Goal: Task Accomplishment & Management: Use online tool/utility

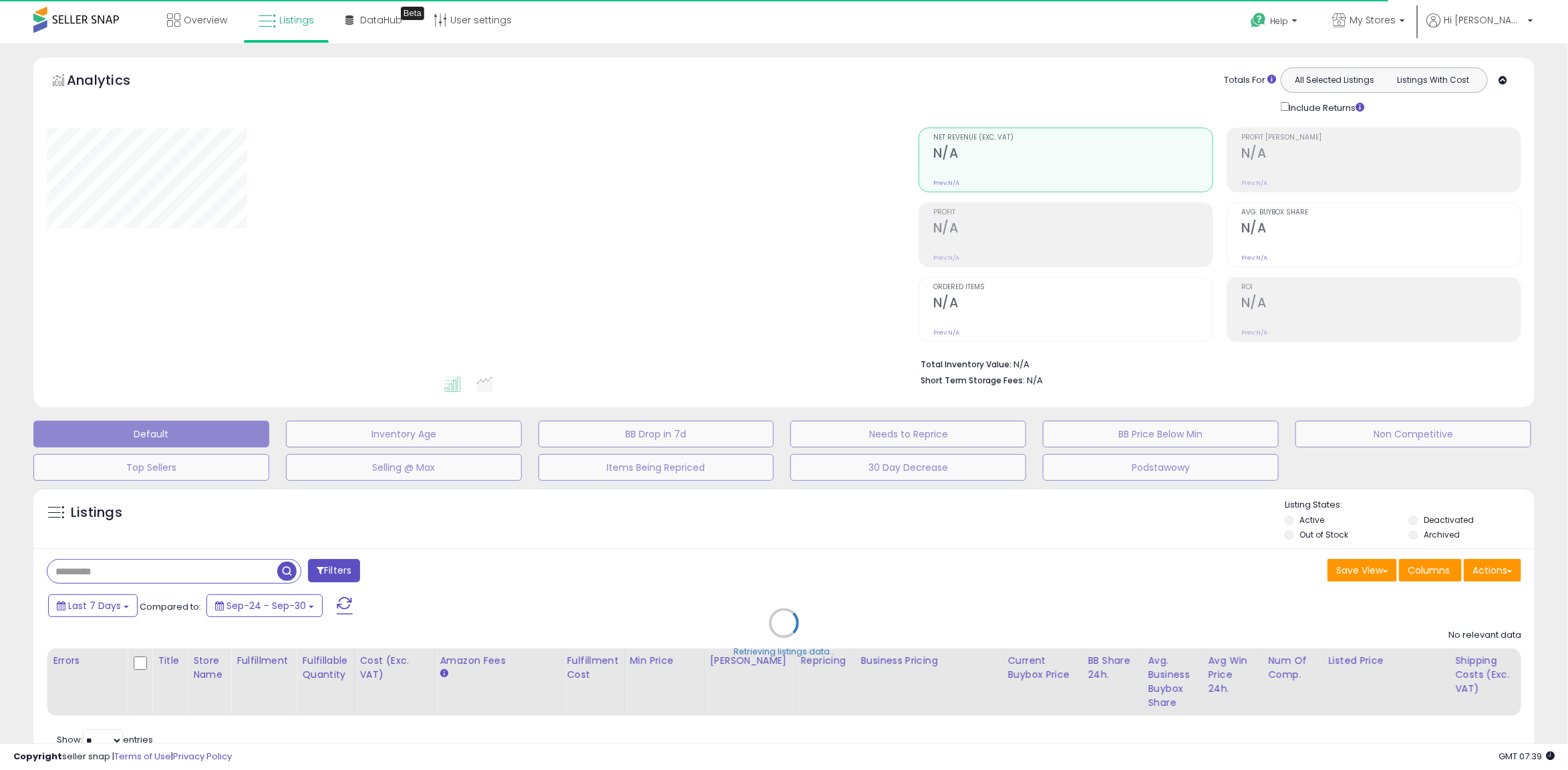
select select "**"
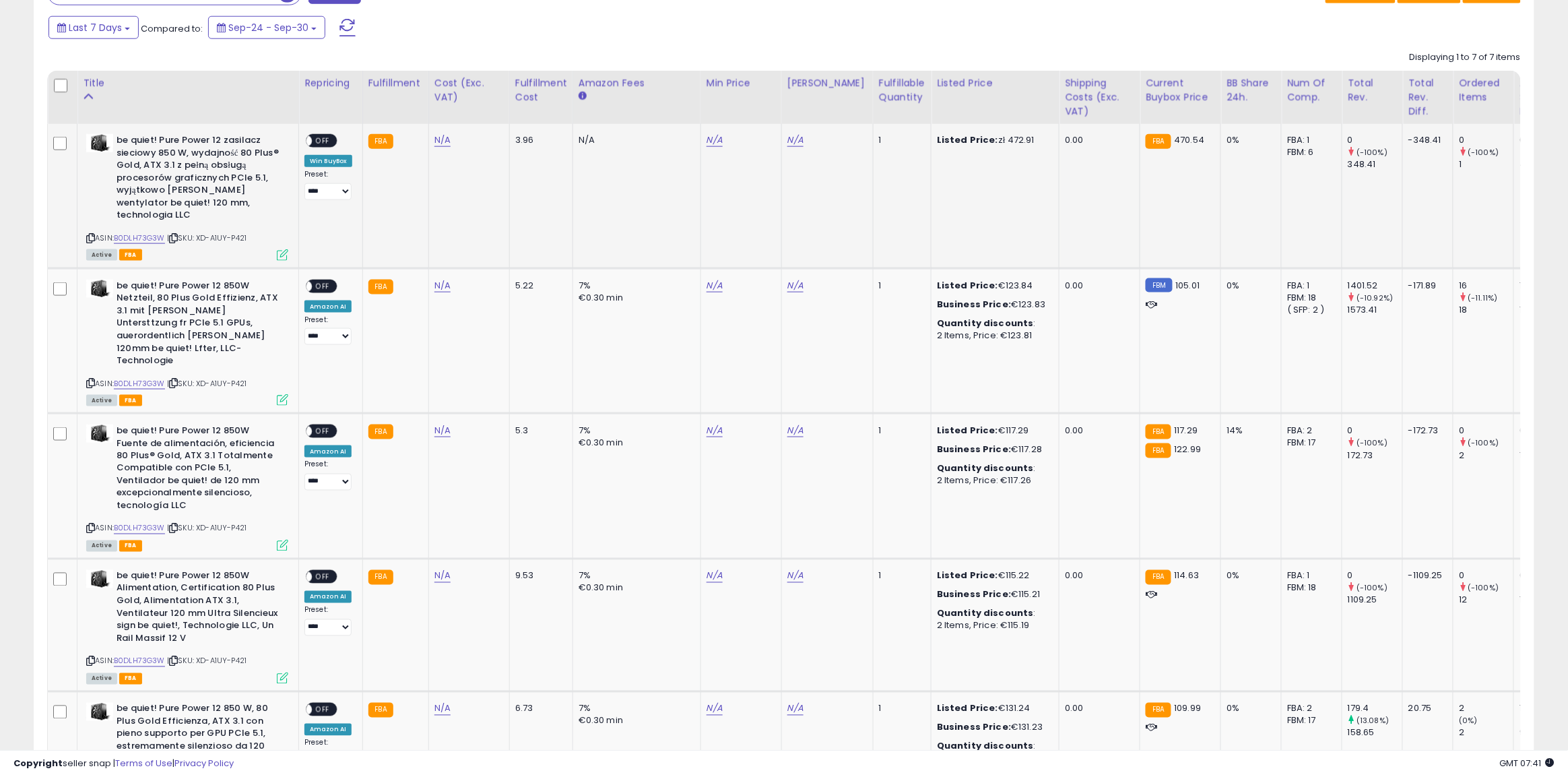
scroll to position [251, 0]
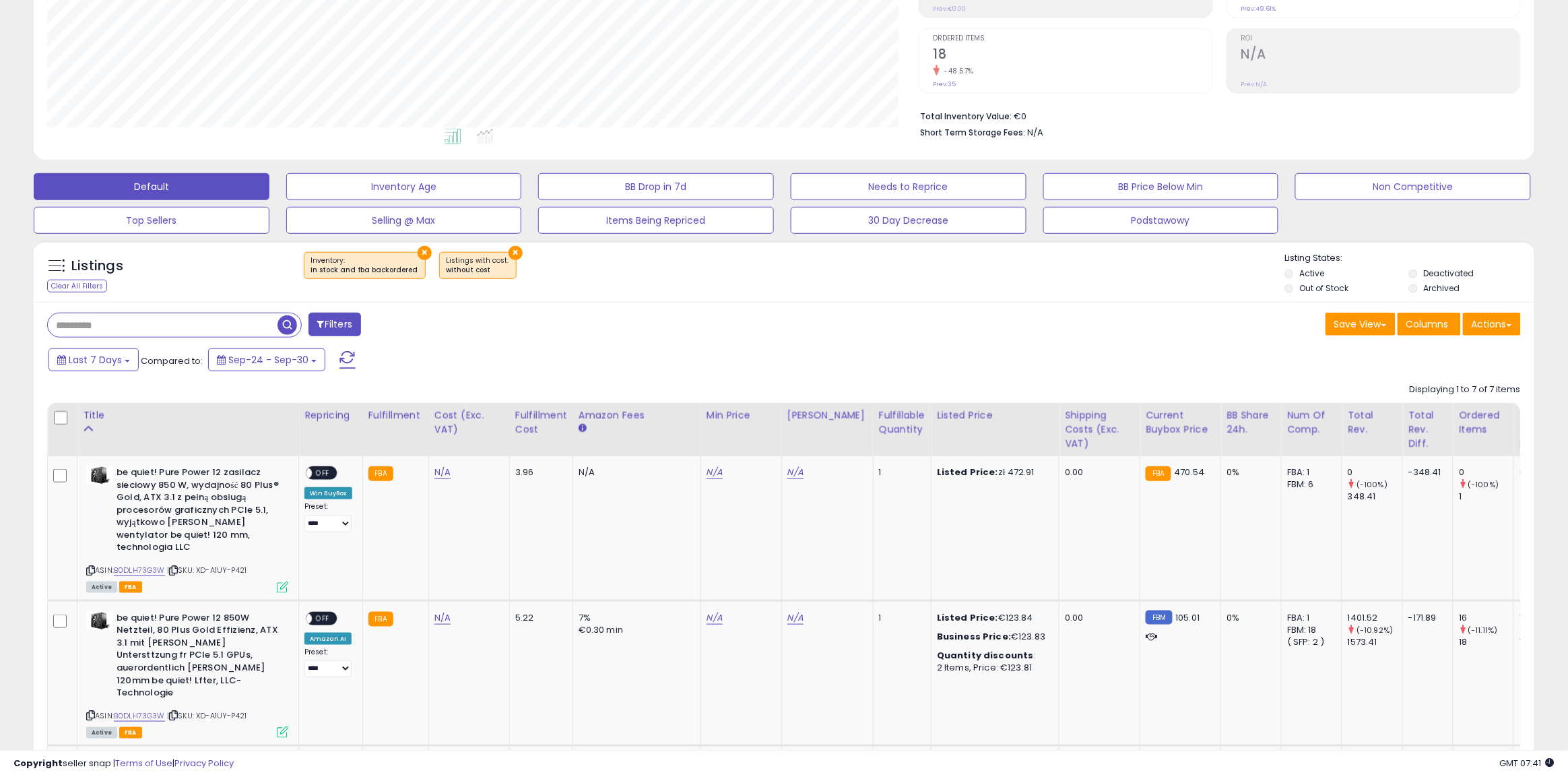
click at [418, 253] on button "×" at bounding box center [424, 253] width 14 height 14
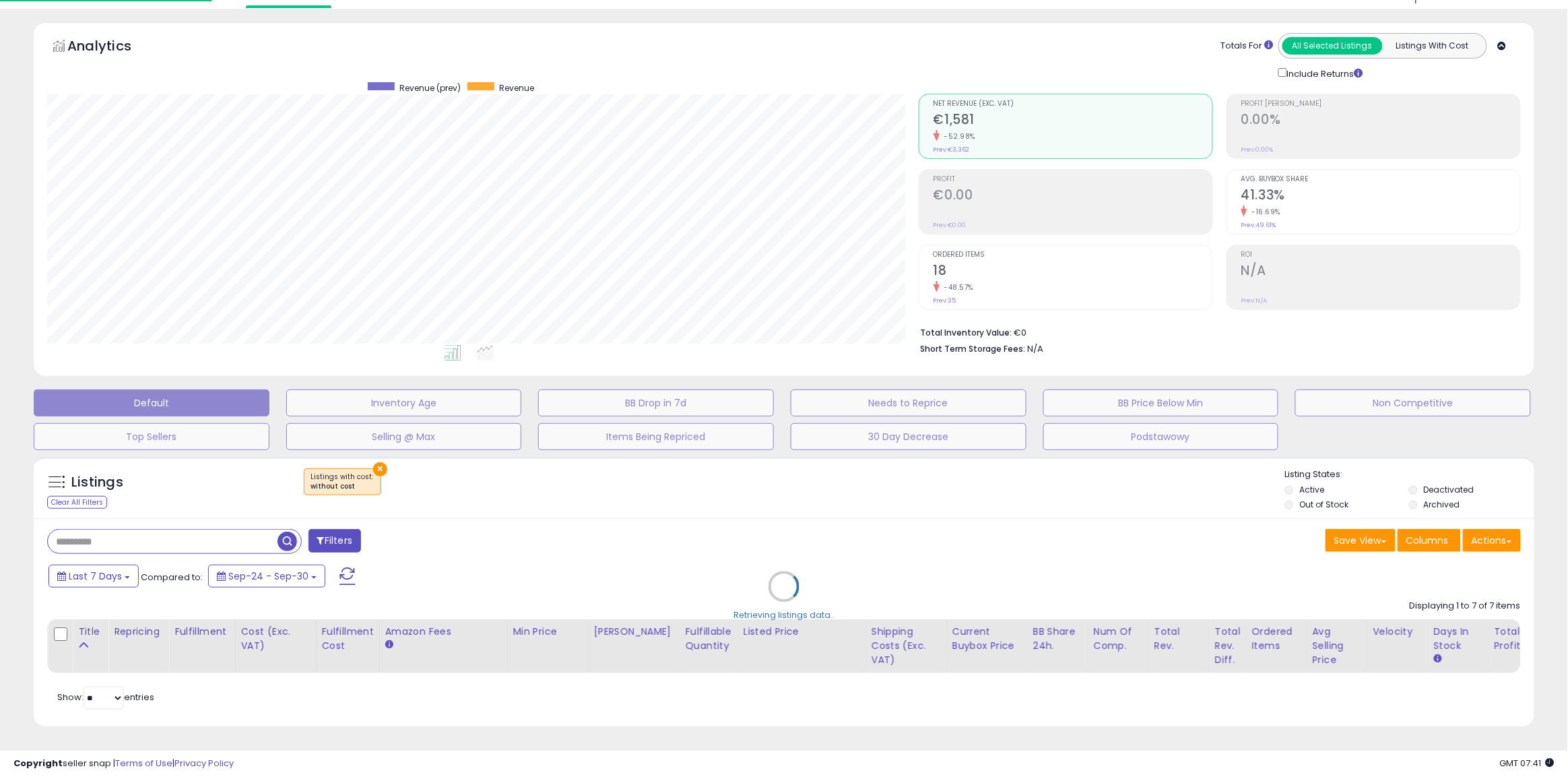
scroll to position [276, 879]
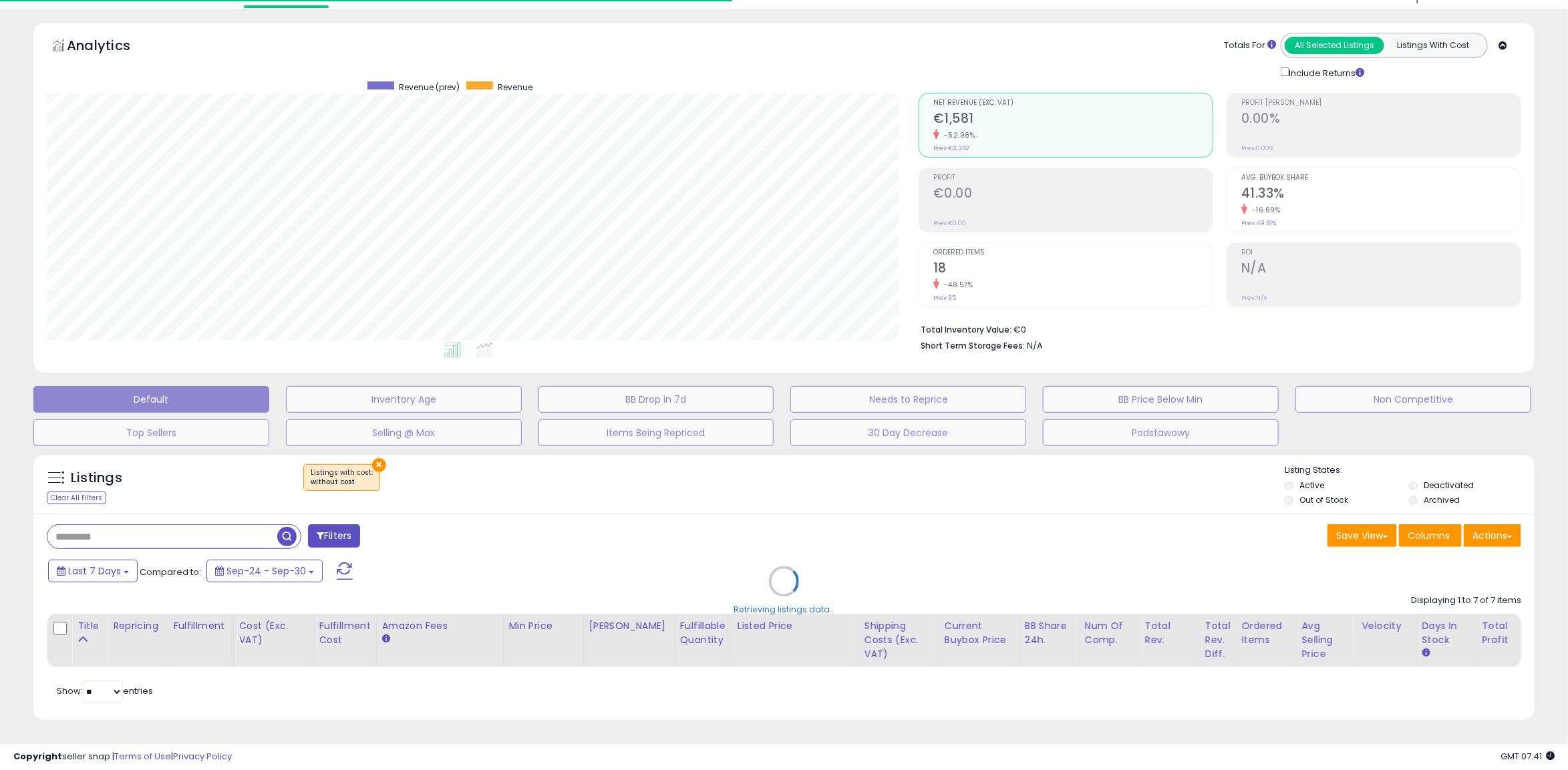
click at [372, 456] on div "Retrieving listings data.." at bounding box center [784, 591] width 1521 height 290
click at [375, 449] on div "Retrieving listings data.." at bounding box center [784, 591] width 1521 height 290
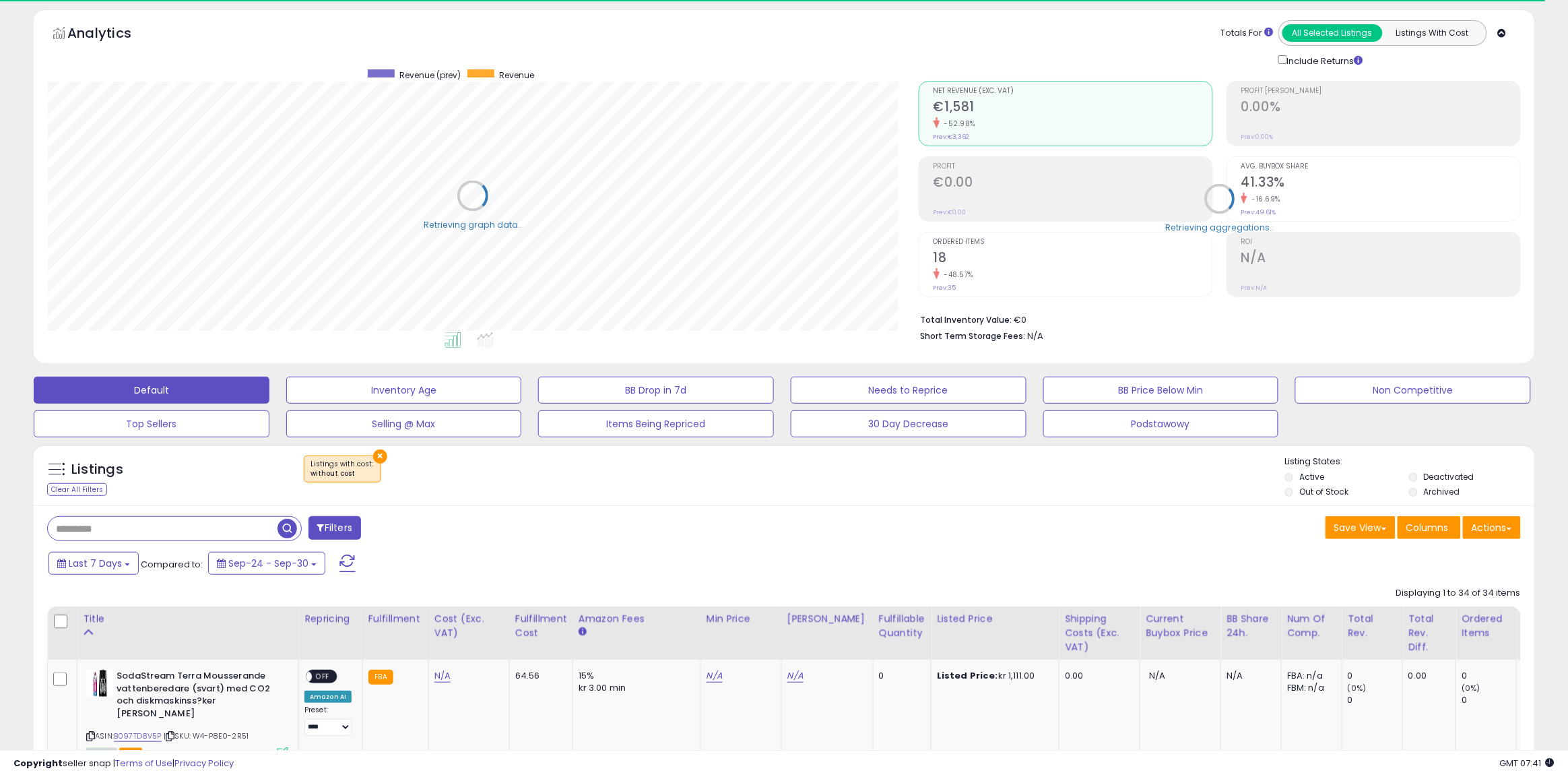
scroll to position [673589, 672607]
click at [378, 453] on button "×" at bounding box center [380, 456] width 14 height 14
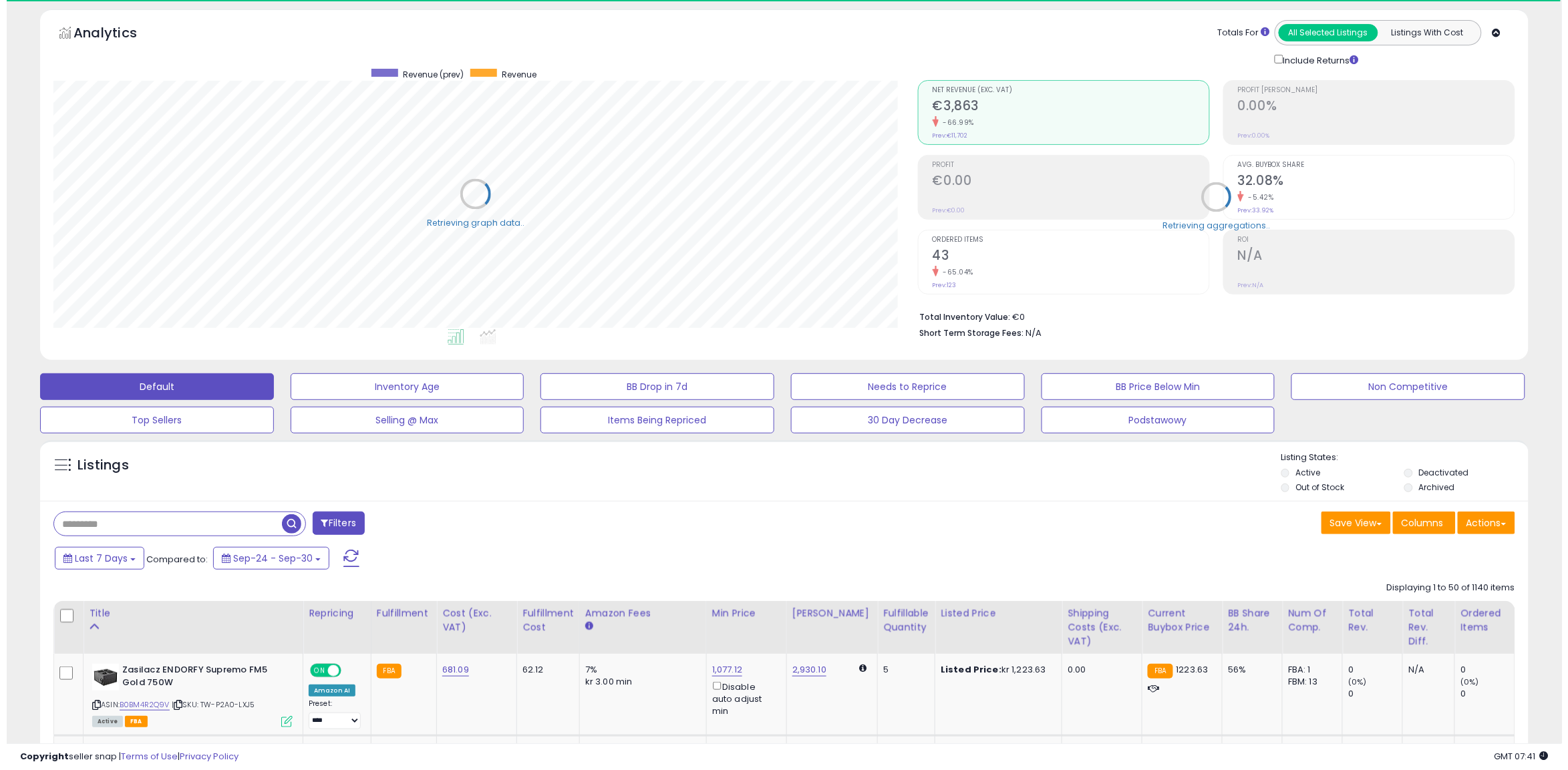
scroll to position [274, 865]
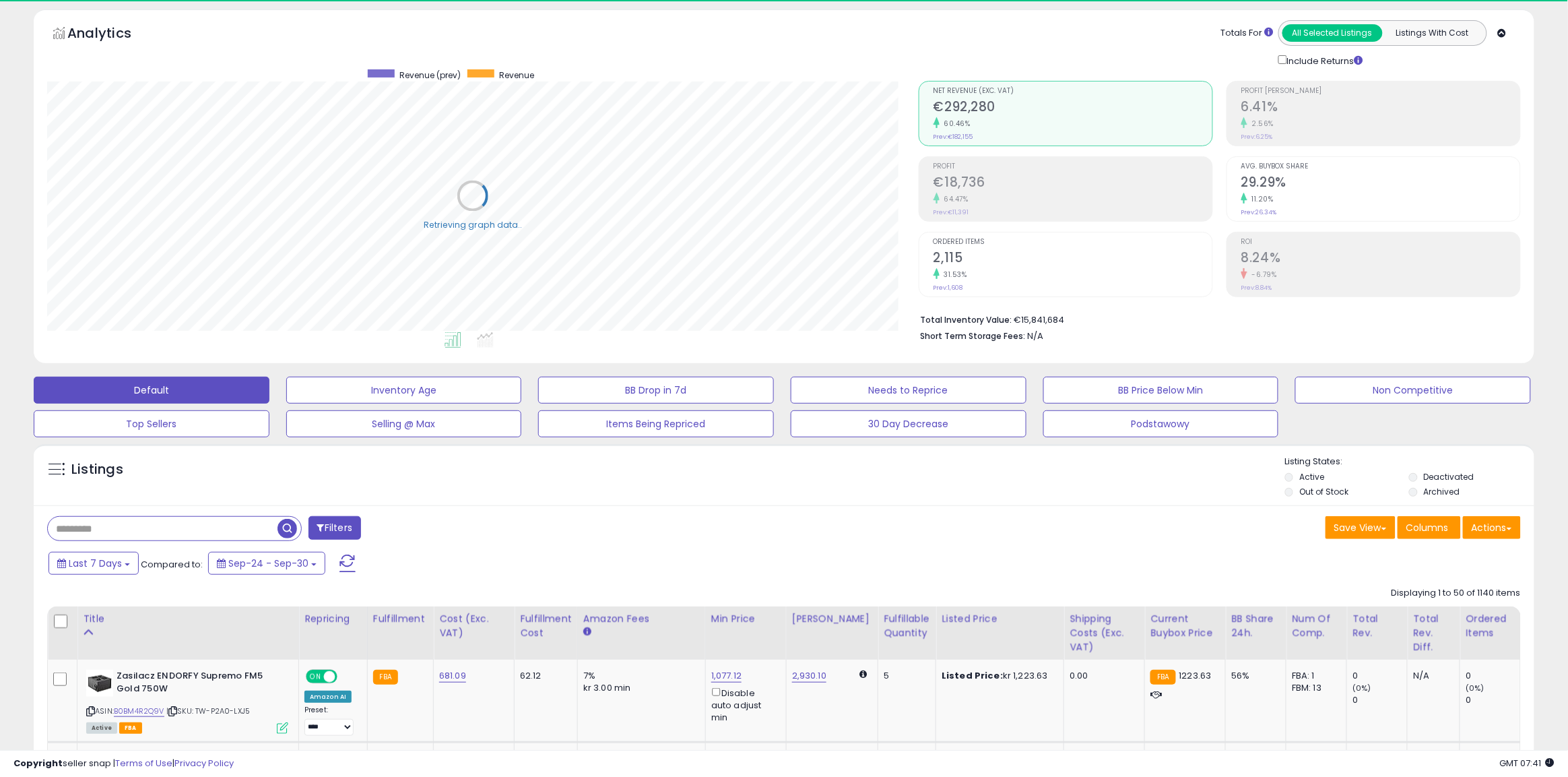
click at [1302, 490] on label "Out of Stock" at bounding box center [1324, 491] width 49 height 11
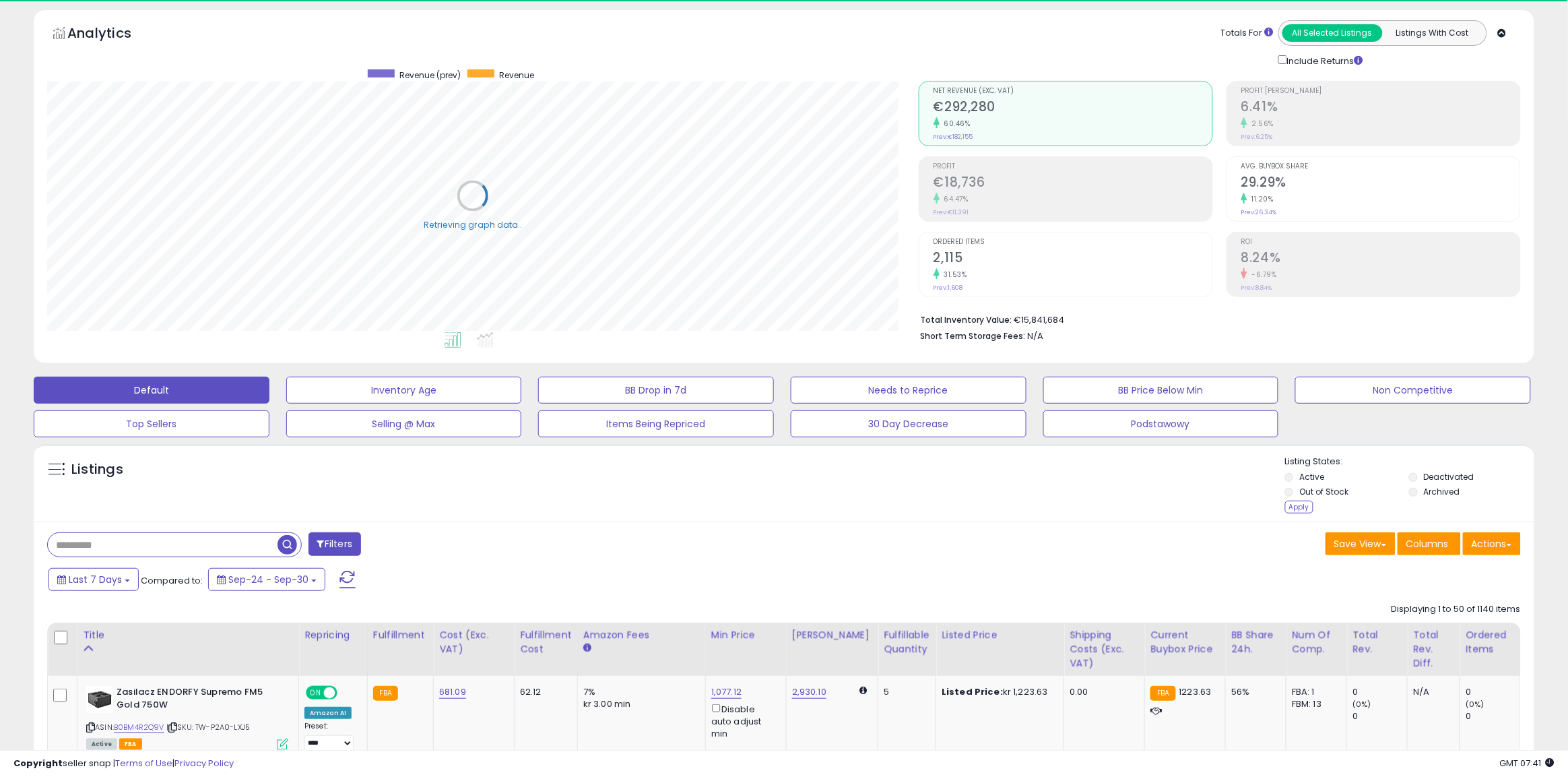
click at [1429, 476] on label "Deactivated" at bounding box center [1449, 476] width 51 height 11
click at [1311, 511] on div "Apply" at bounding box center [1299, 507] width 28 height 13
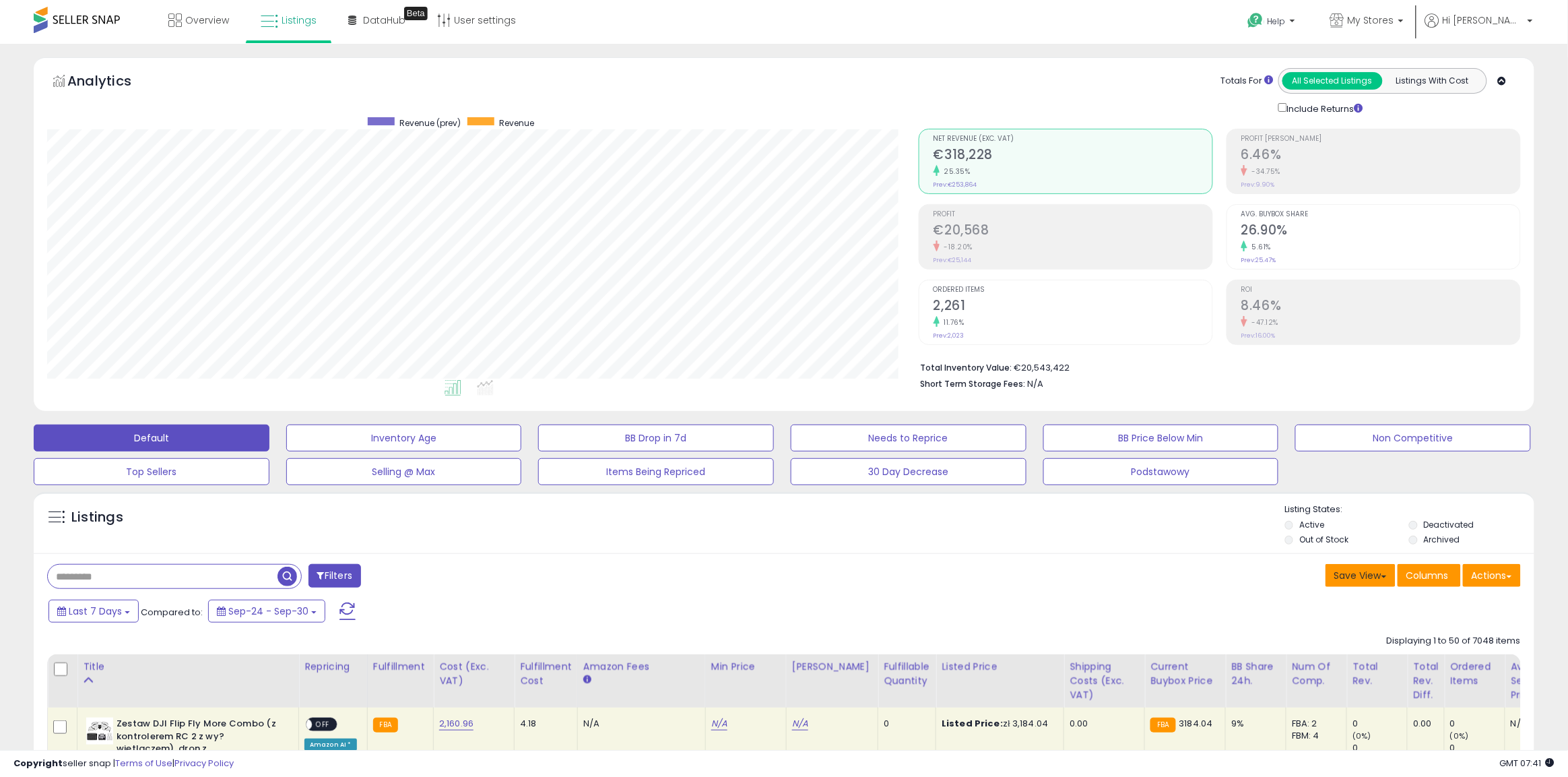
click at [1368, 581] on button "Save View" at bounding box center [1360, 575] width 70 height 23
click at [1502, 583] on button "Actions" at bounding box center [1492, 575] width 58 height 23
click at [1473, 660] on link "Export All Columns" at bounding box center [1437, 662] width 147 height 21
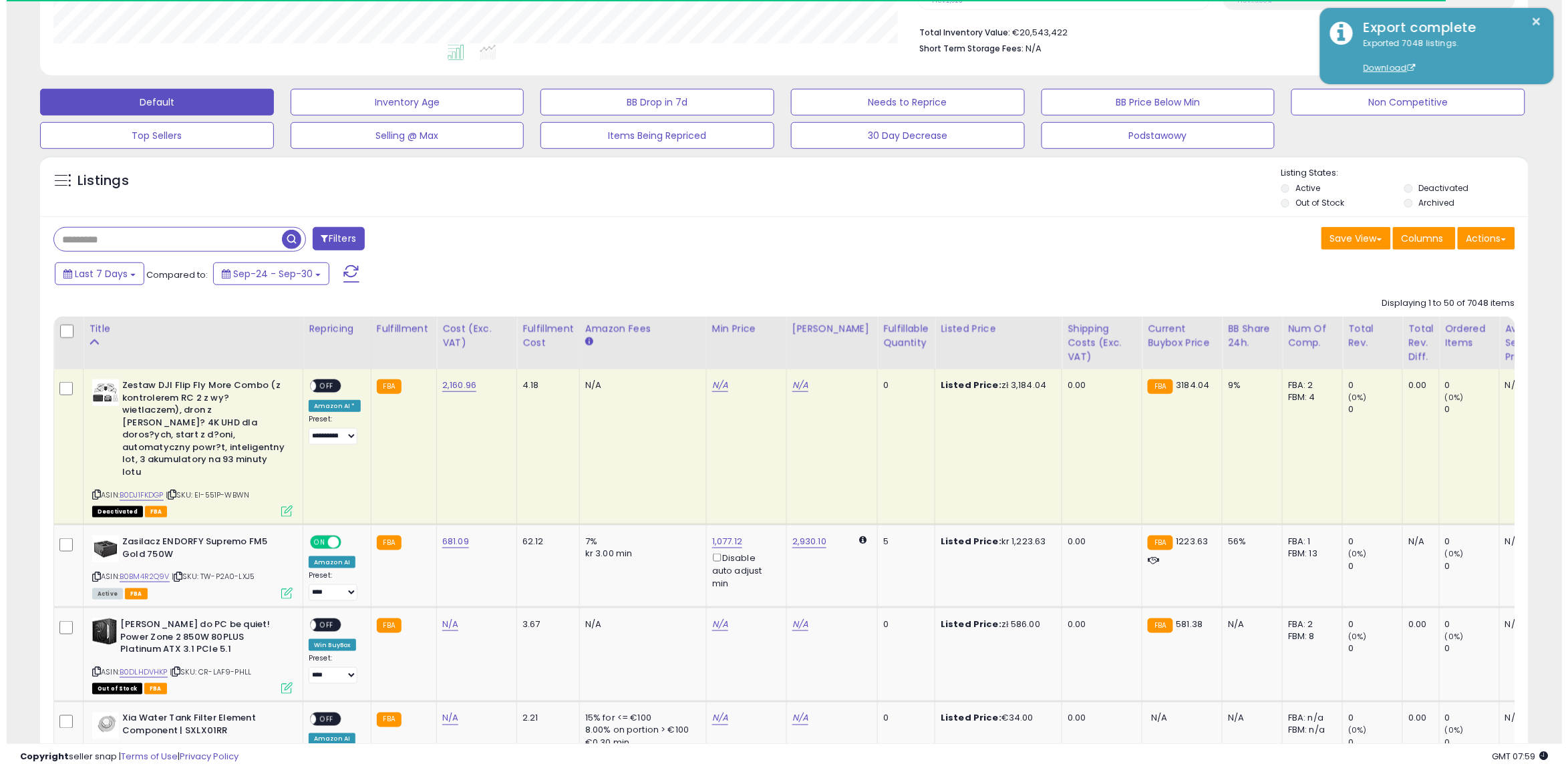
scroll to position [250, 0]
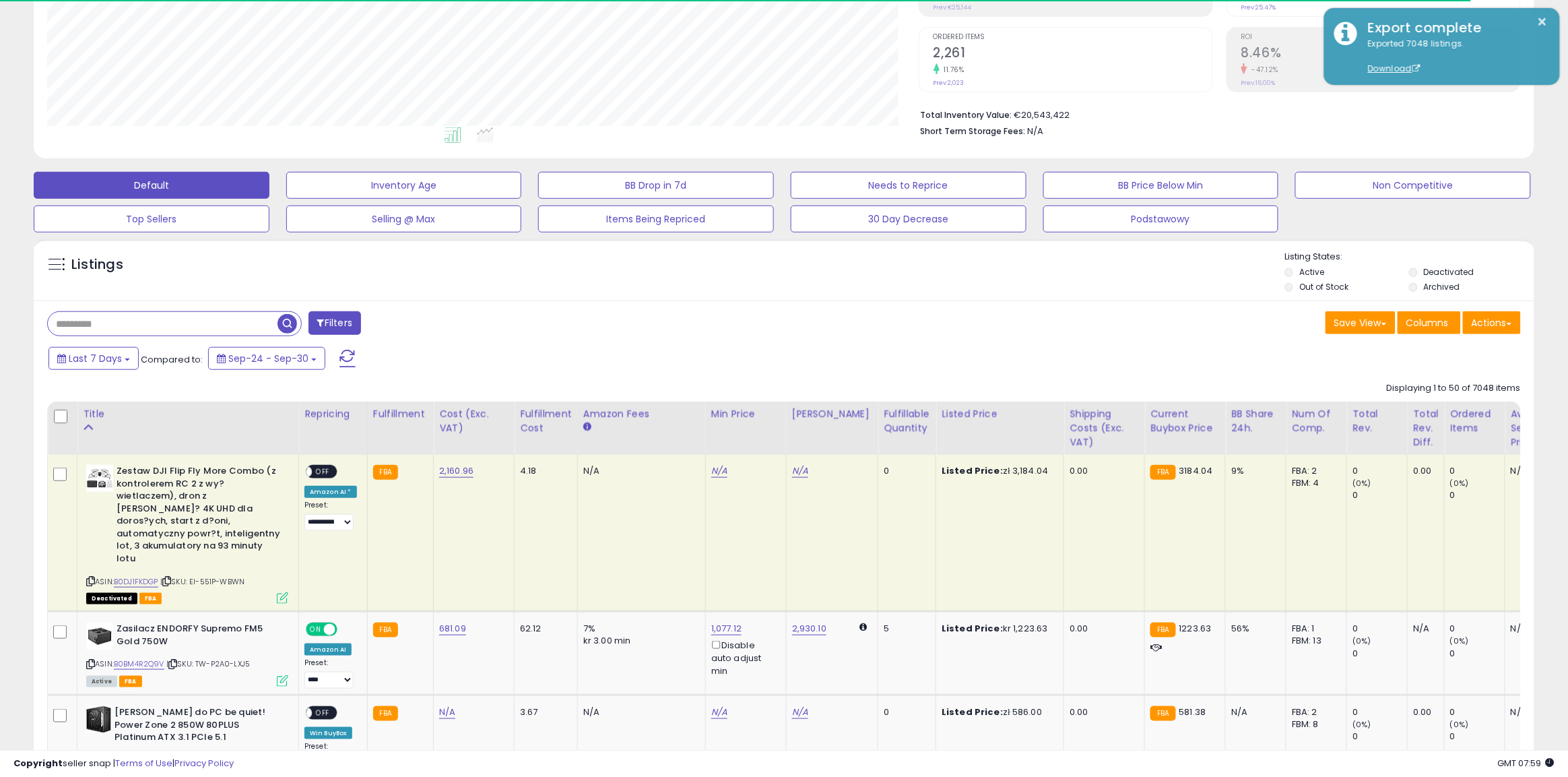
click at [335, 317] on button "Filters" at bounding box center [334, 323] width 53 height 24
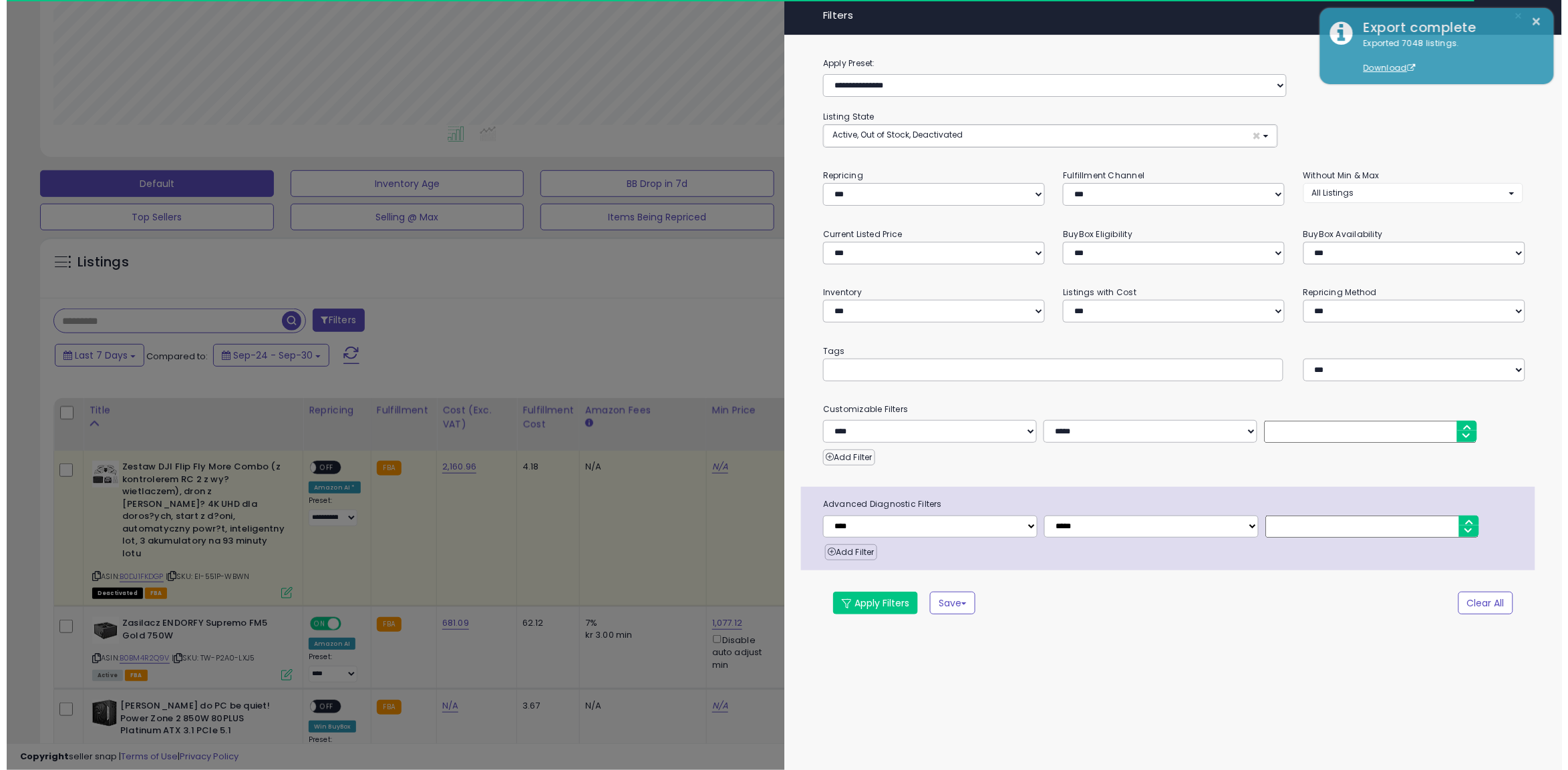
scroll to position [274, 872]
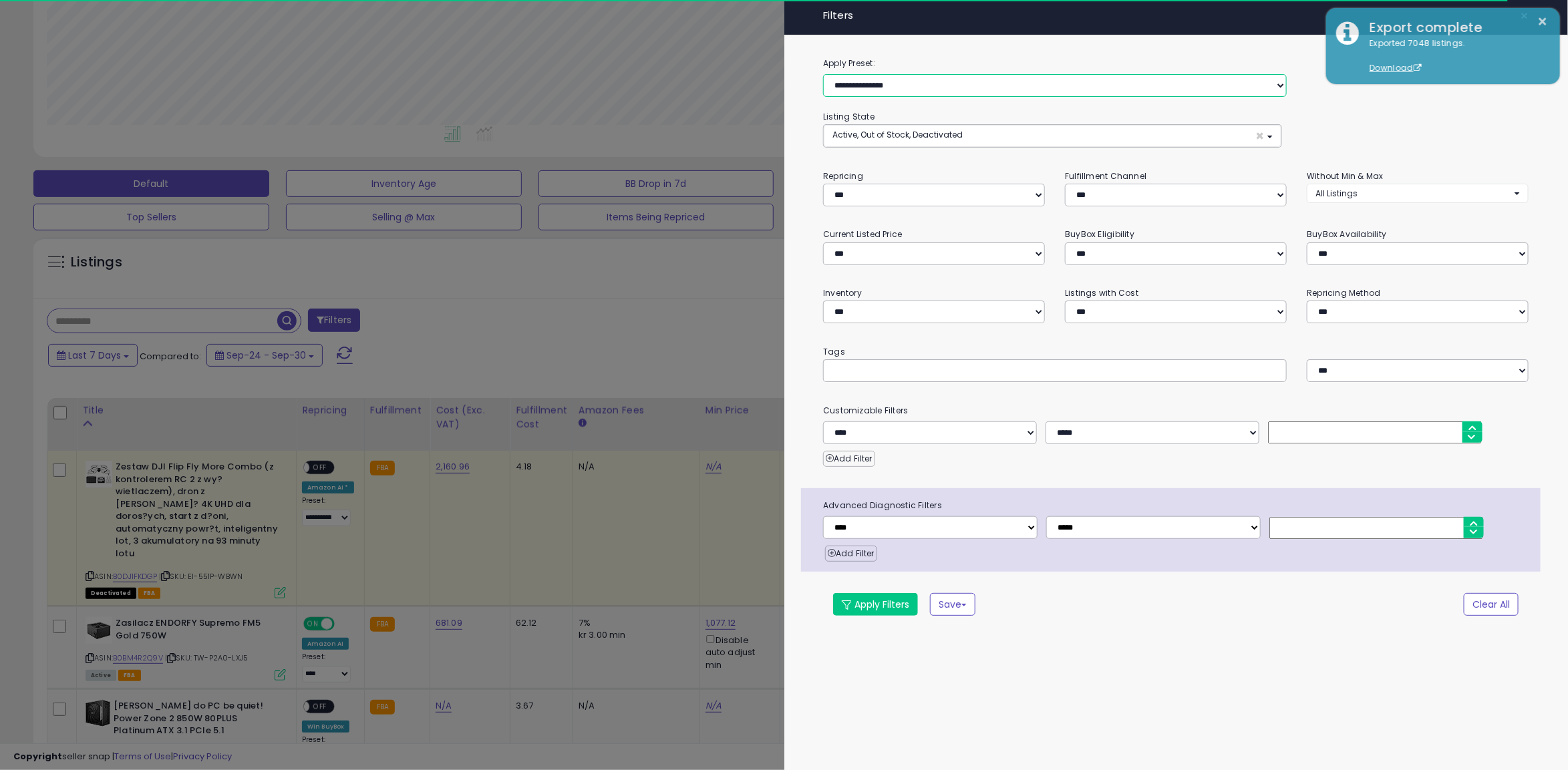
click at [1050, 87] on select "**********" at bounding box center [1055, 85] width 464 height 23
select select "**********"
click at [823, 74] on select "**********" at bounding box center [1055, 85] width 464 height 23
select select "**********"
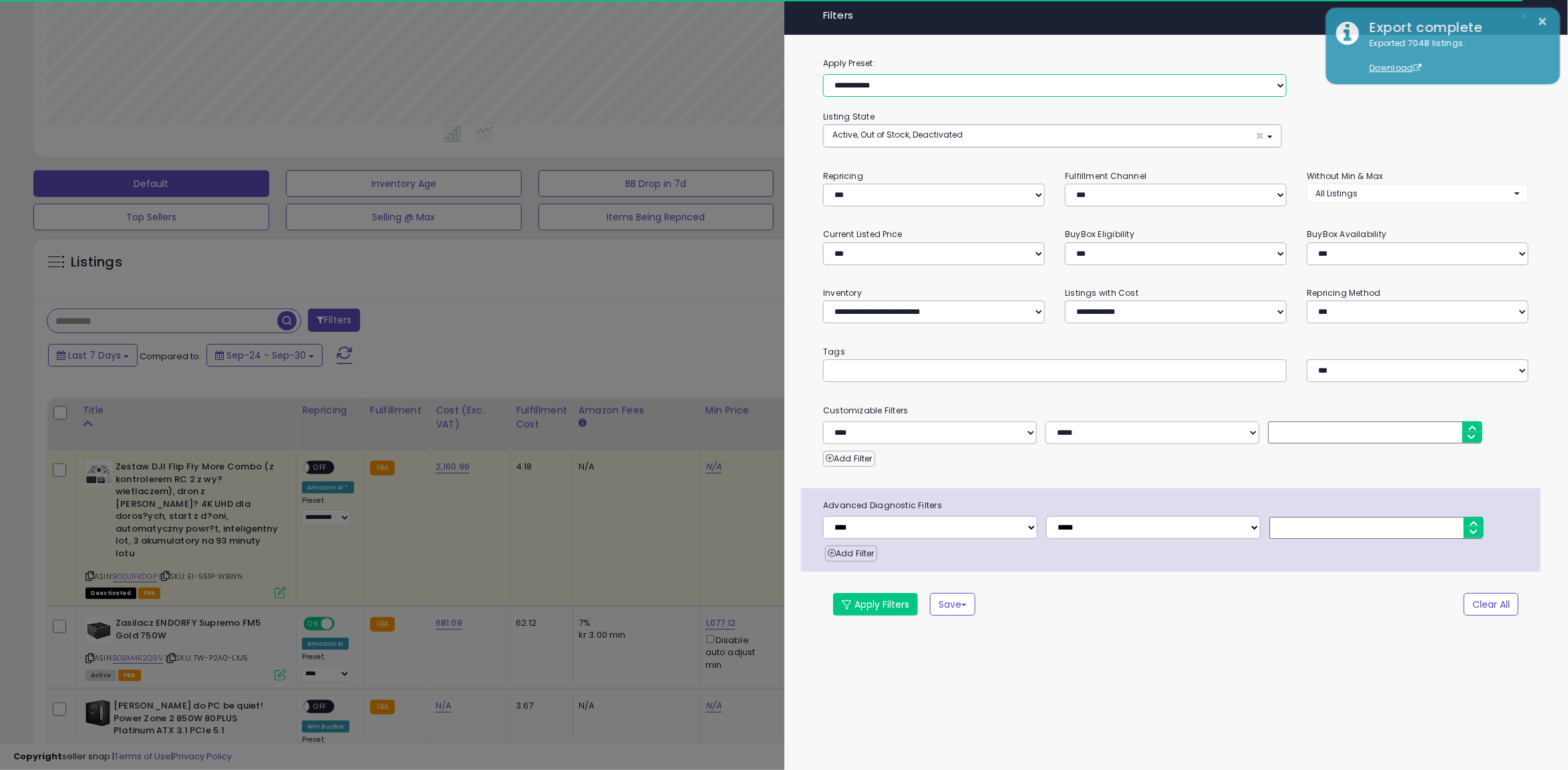
select select "*"
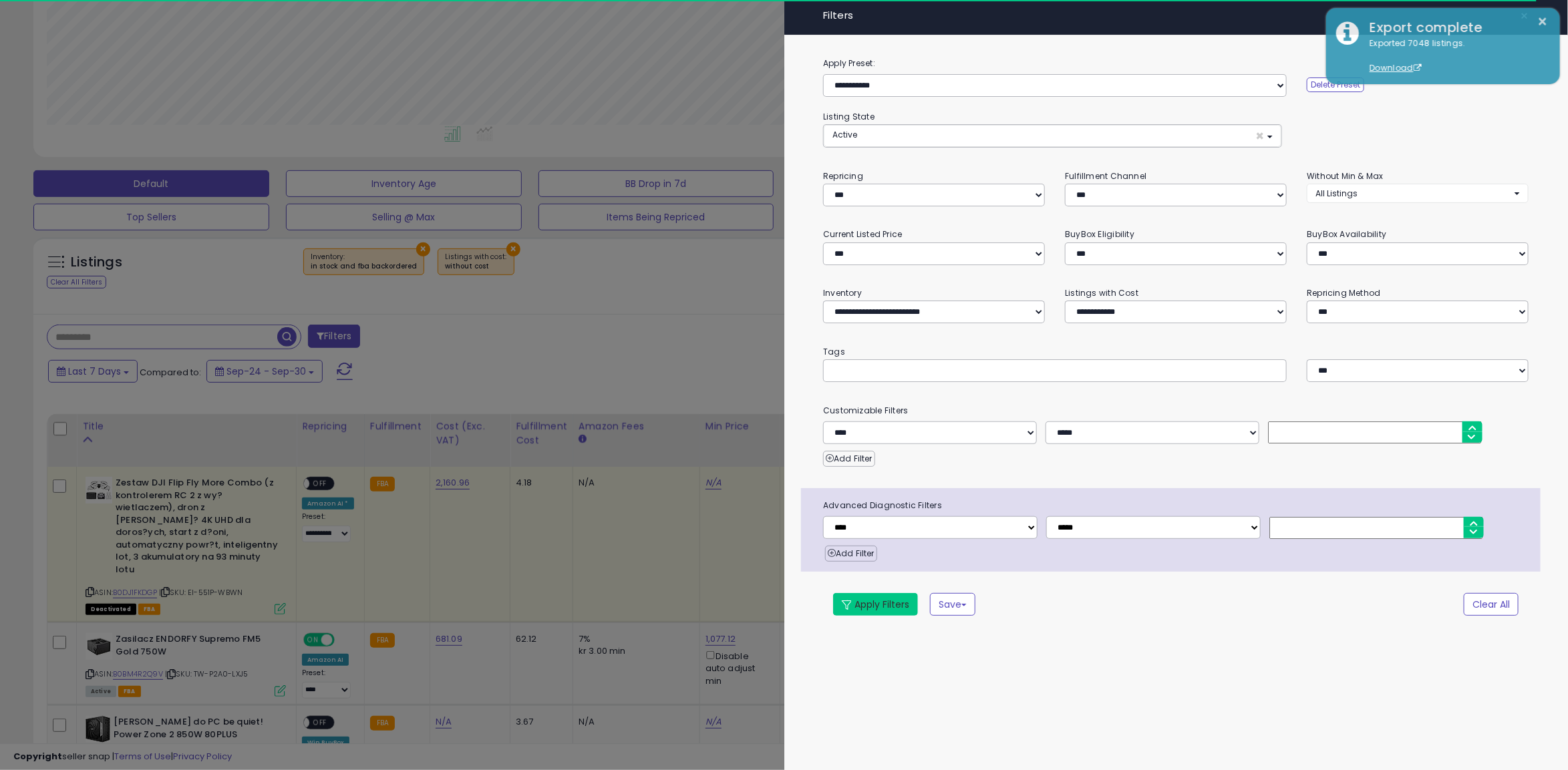
click at [900, 613] on button "Apply Filters" at bounding box center [875, 604] width 85 height 23
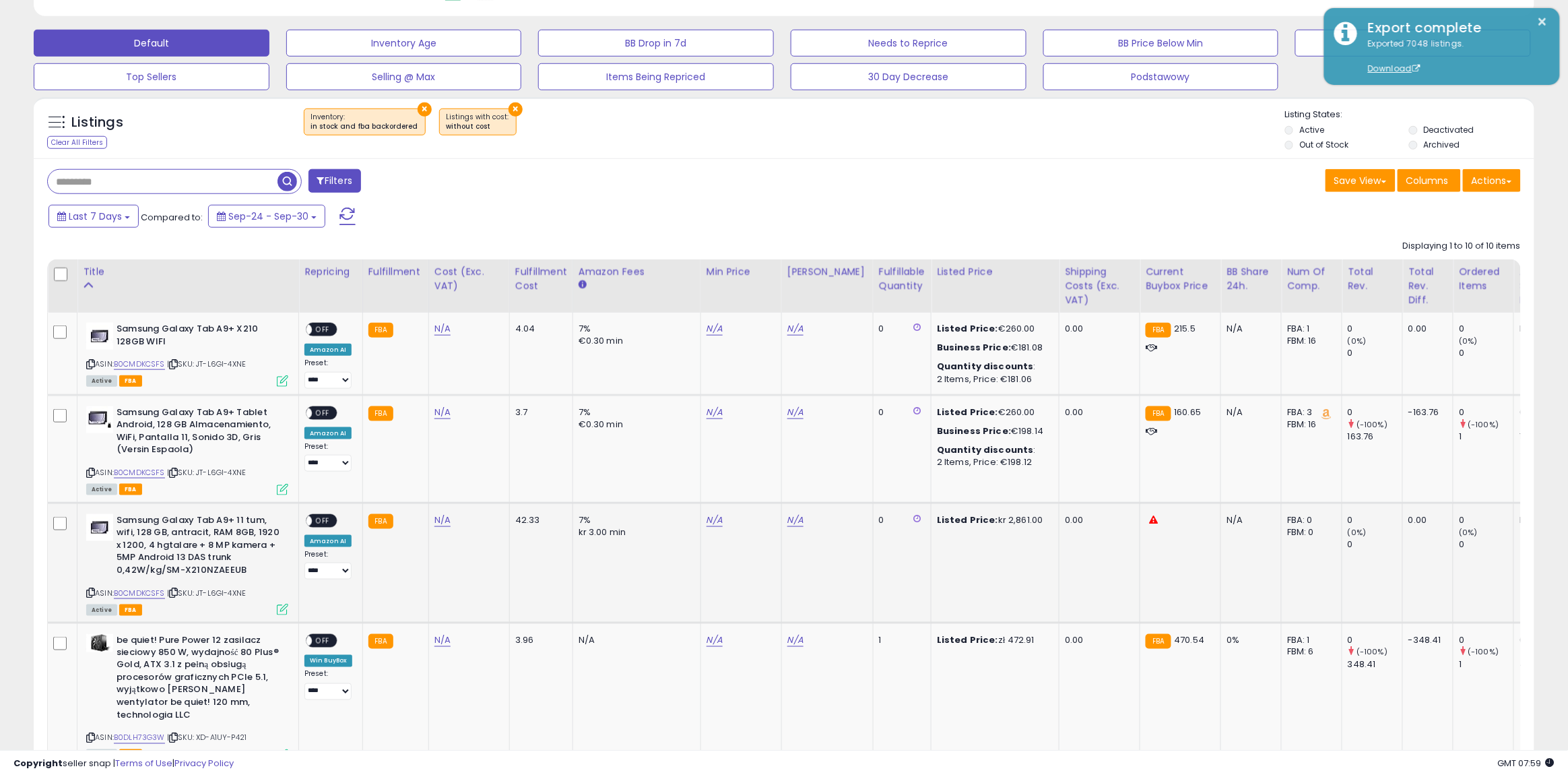
scroll to position [276, 872]
click at [173, 362] on icon at bounding box center [173, 364] width 9 height 7
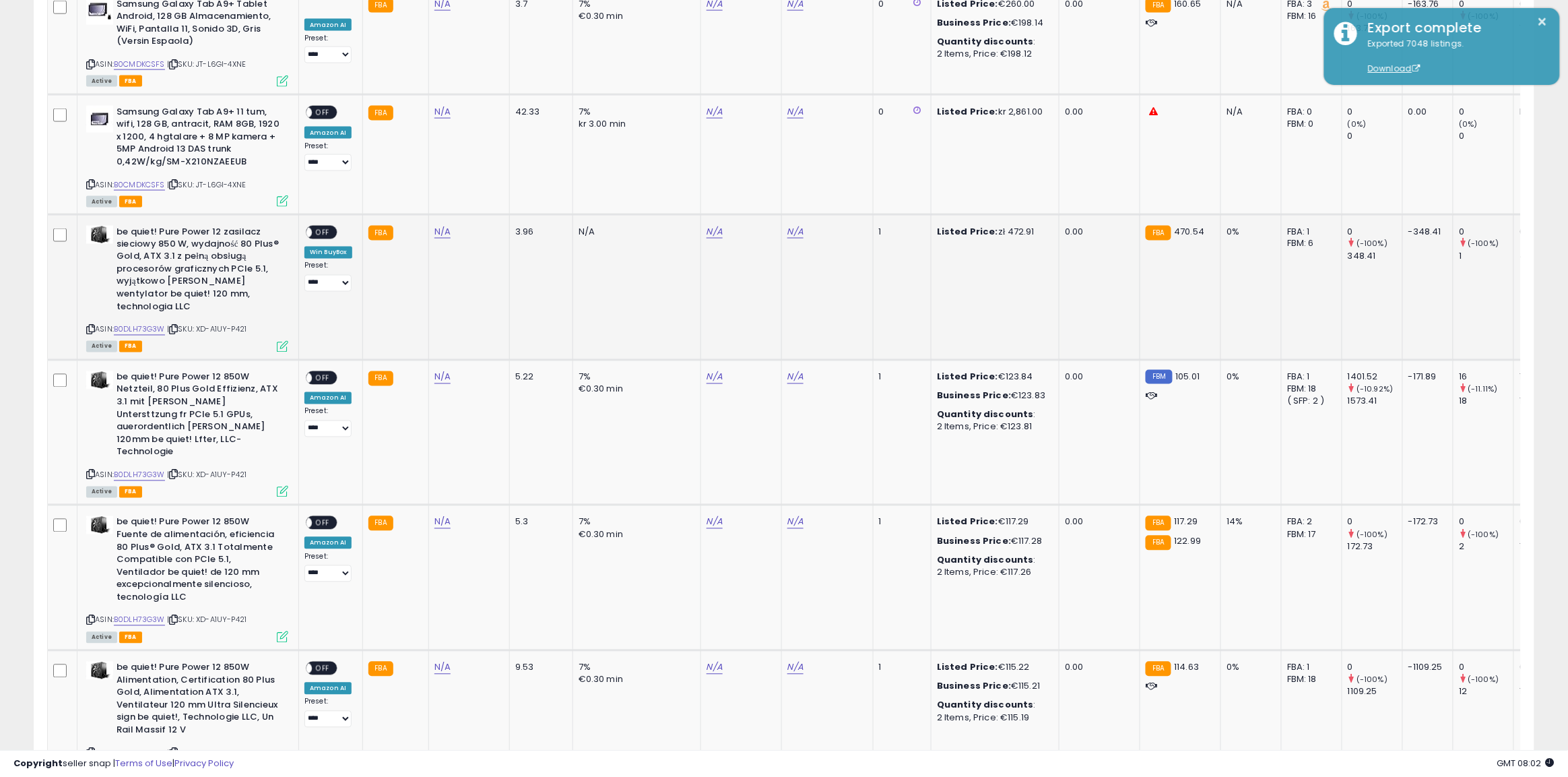
scroll to position [732, 0]
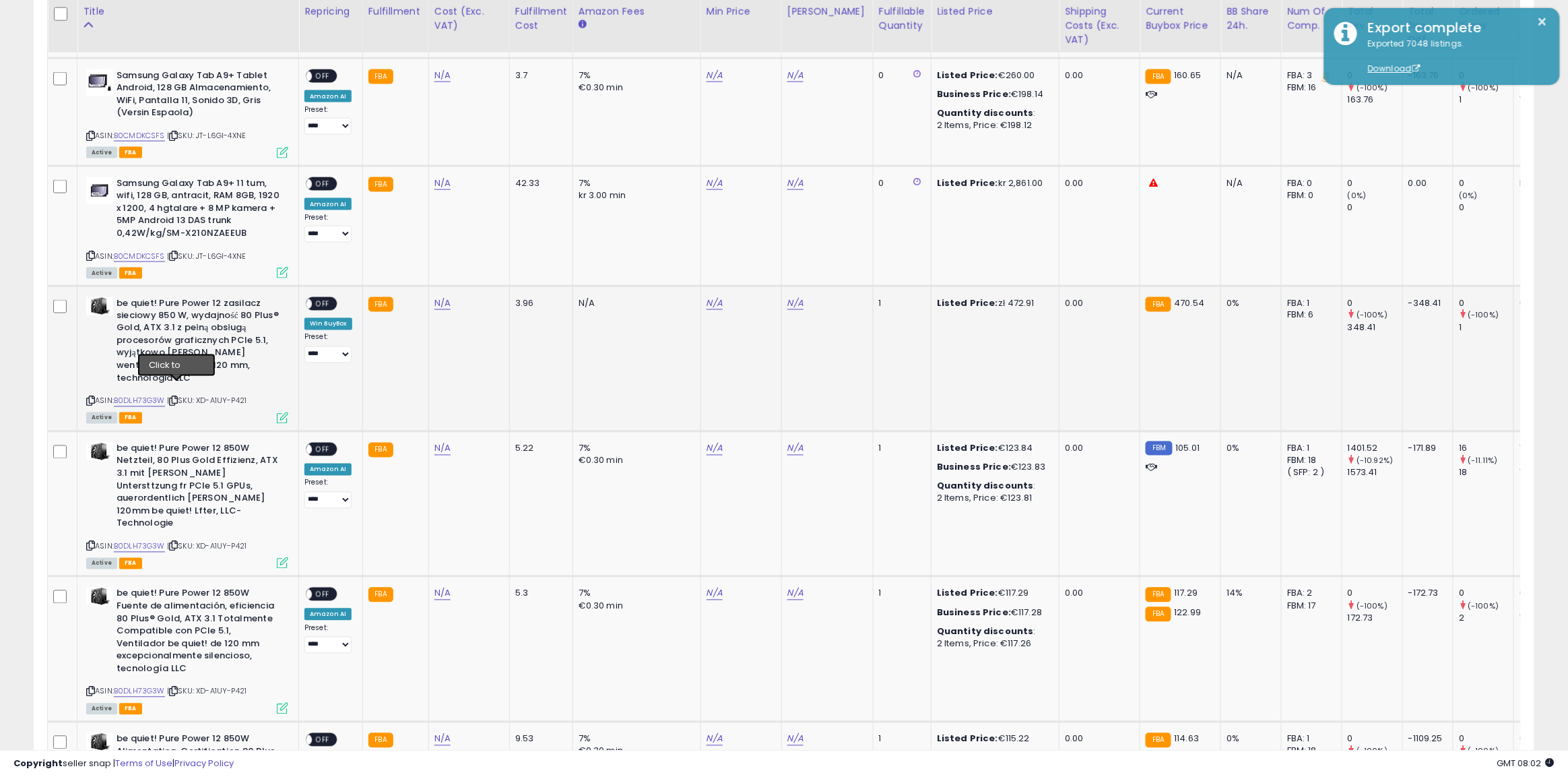
click at [178, 398] on icon at bounding box center [173, 402] width 9 height 7
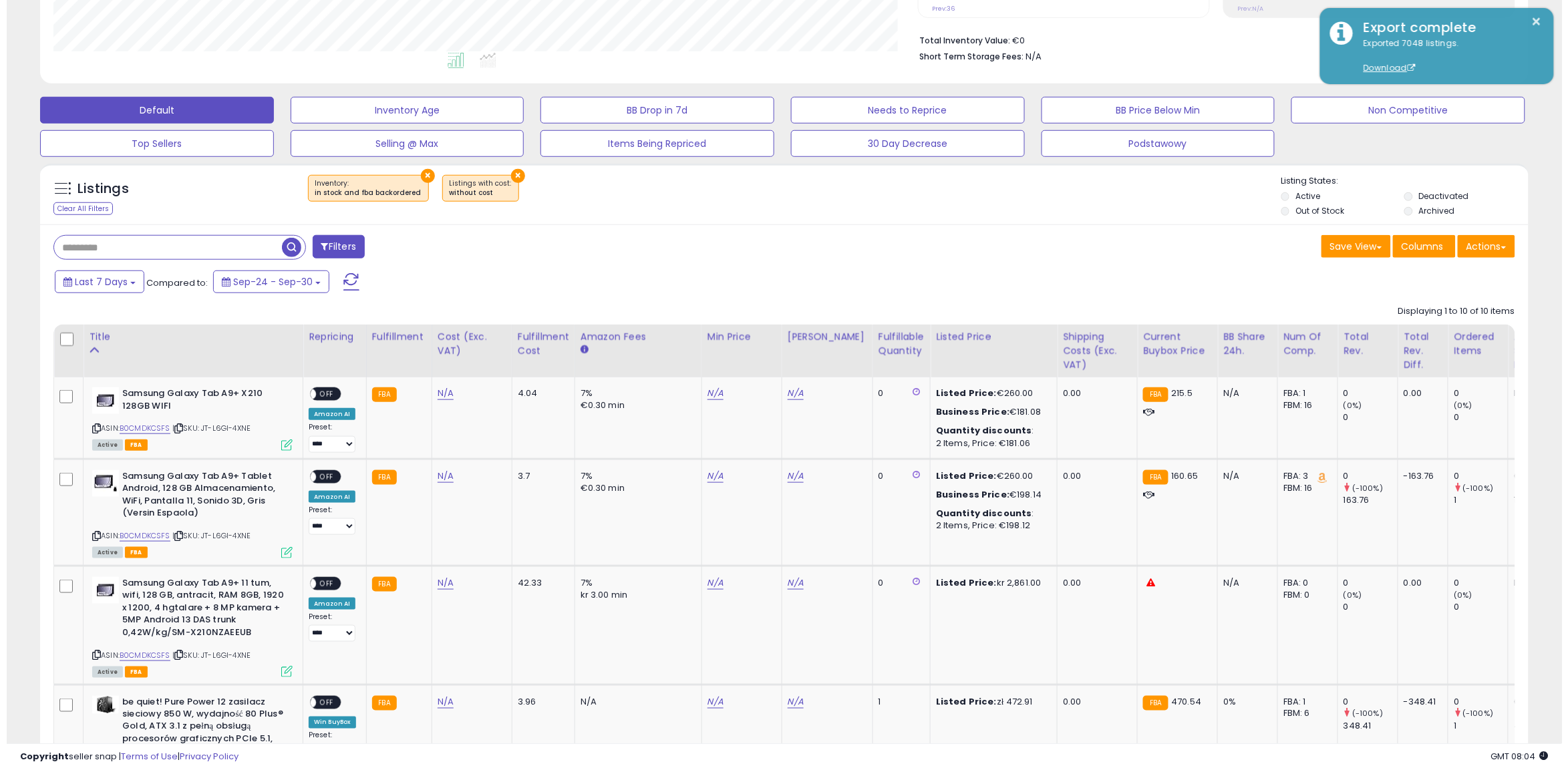
scroll to position [308, 0]
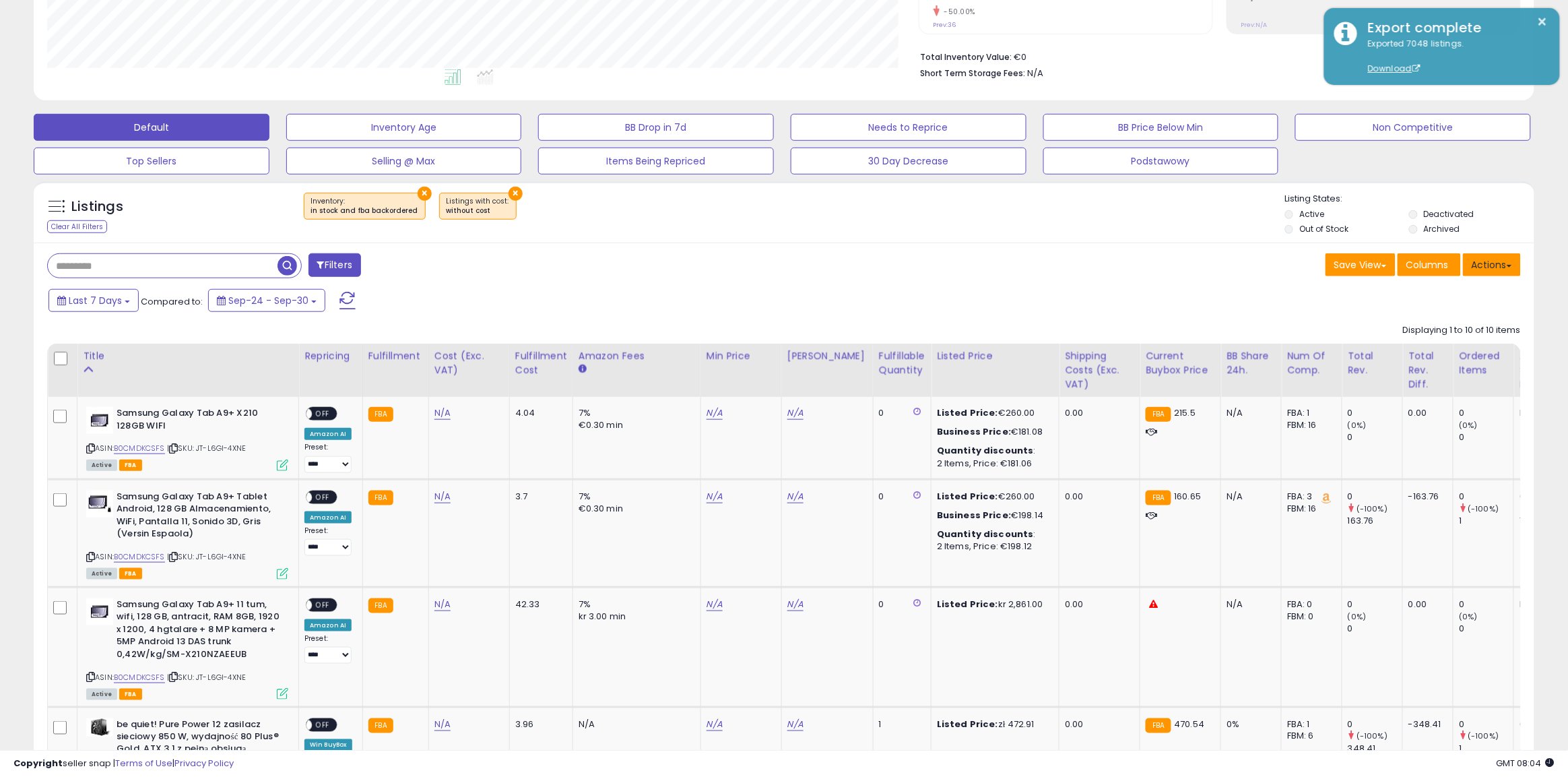
click at [1470, 264] on button "Actions" at bounding box center [1492, 264] width 58 height 23
click at [1438, 300] on link "Import" at bounding box center [1437, 294] width 147 height 21
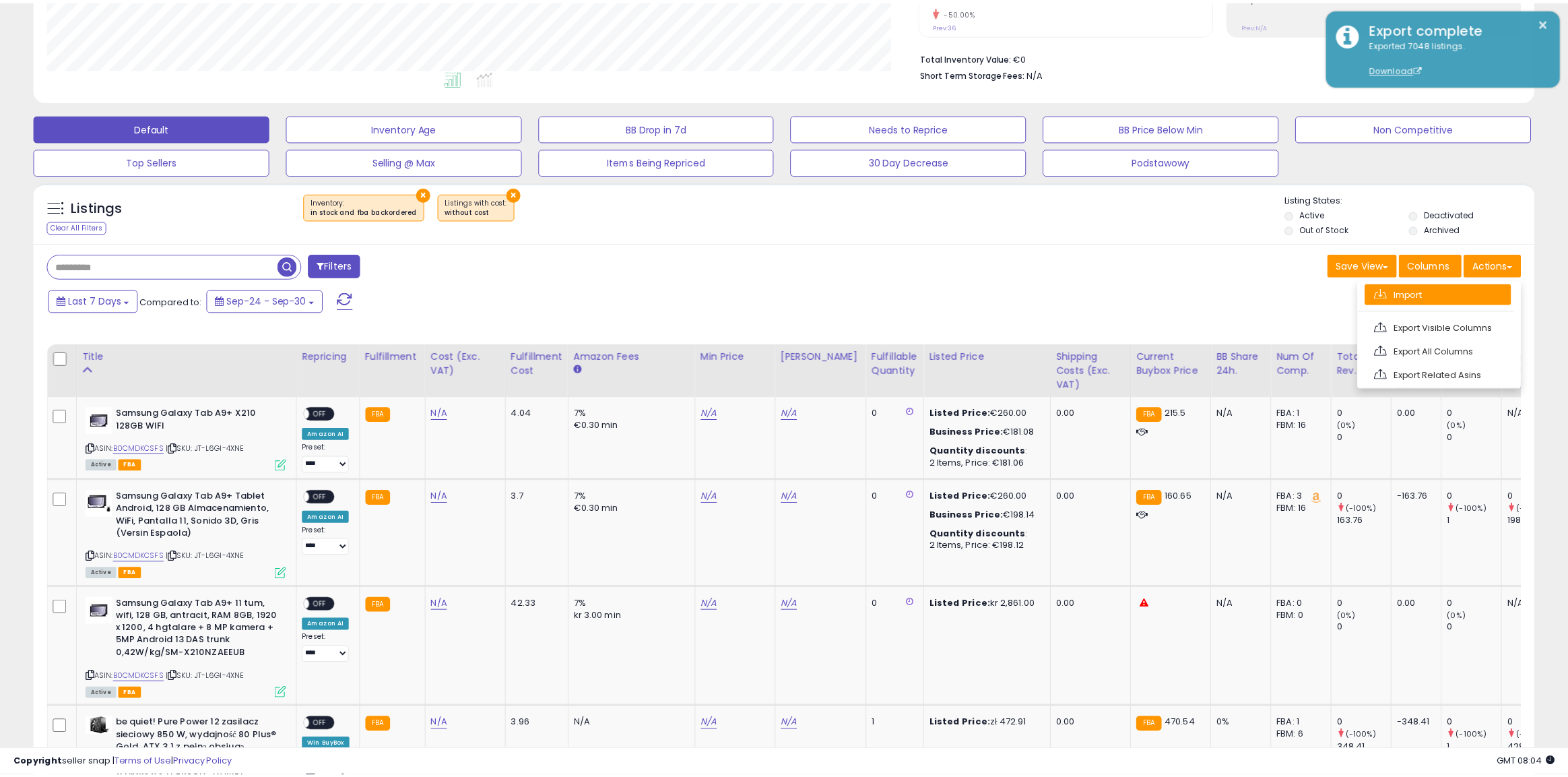
scroll to position [276, 879]
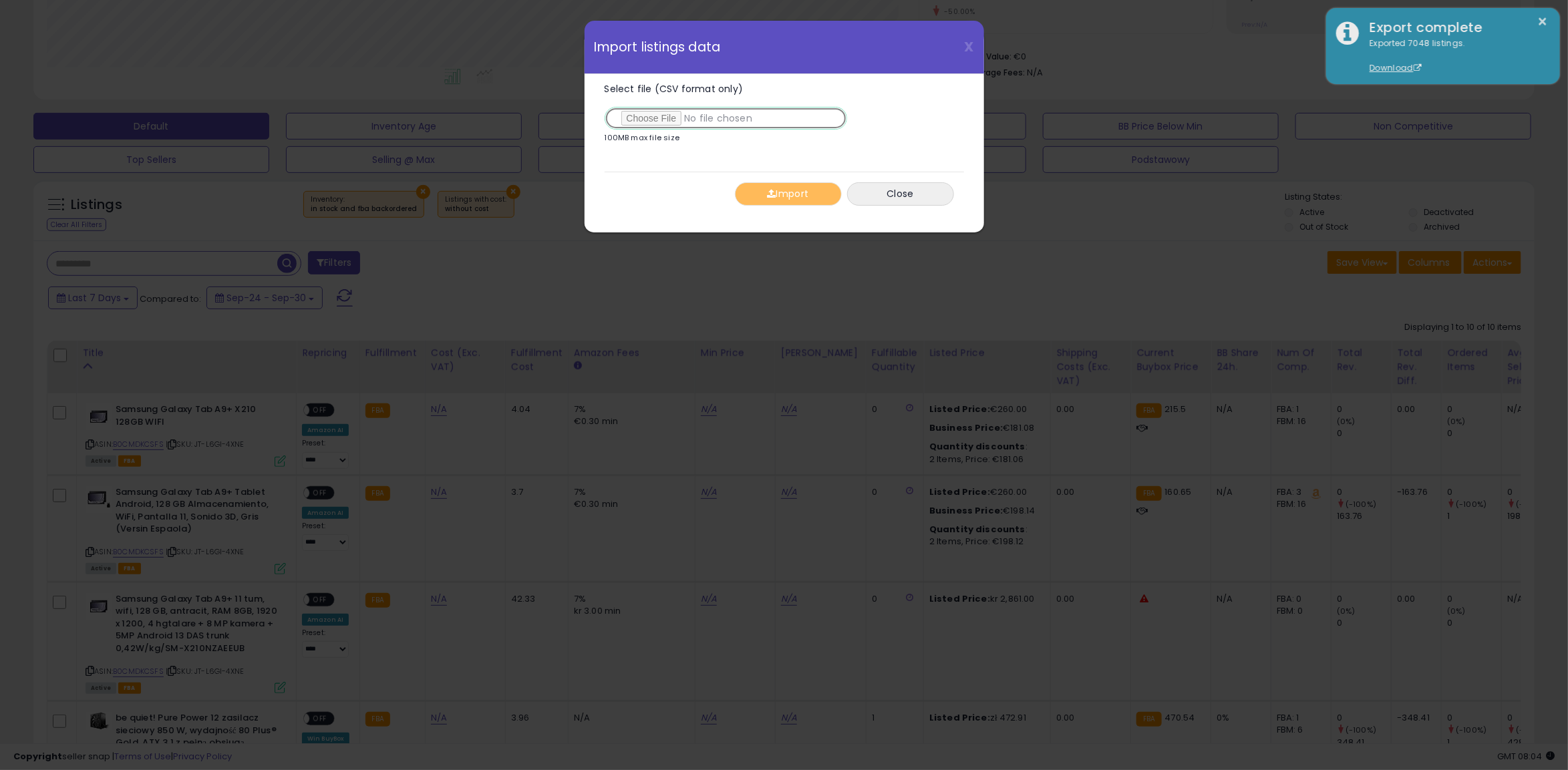
click at [650, 112] on input "Select file (CSV format only)" at bounding box center [726, 118] width 242 height 23
type input "**********"
click at [778, 200] on button "Import" at bounding box center [788, 194] width 107 height 24
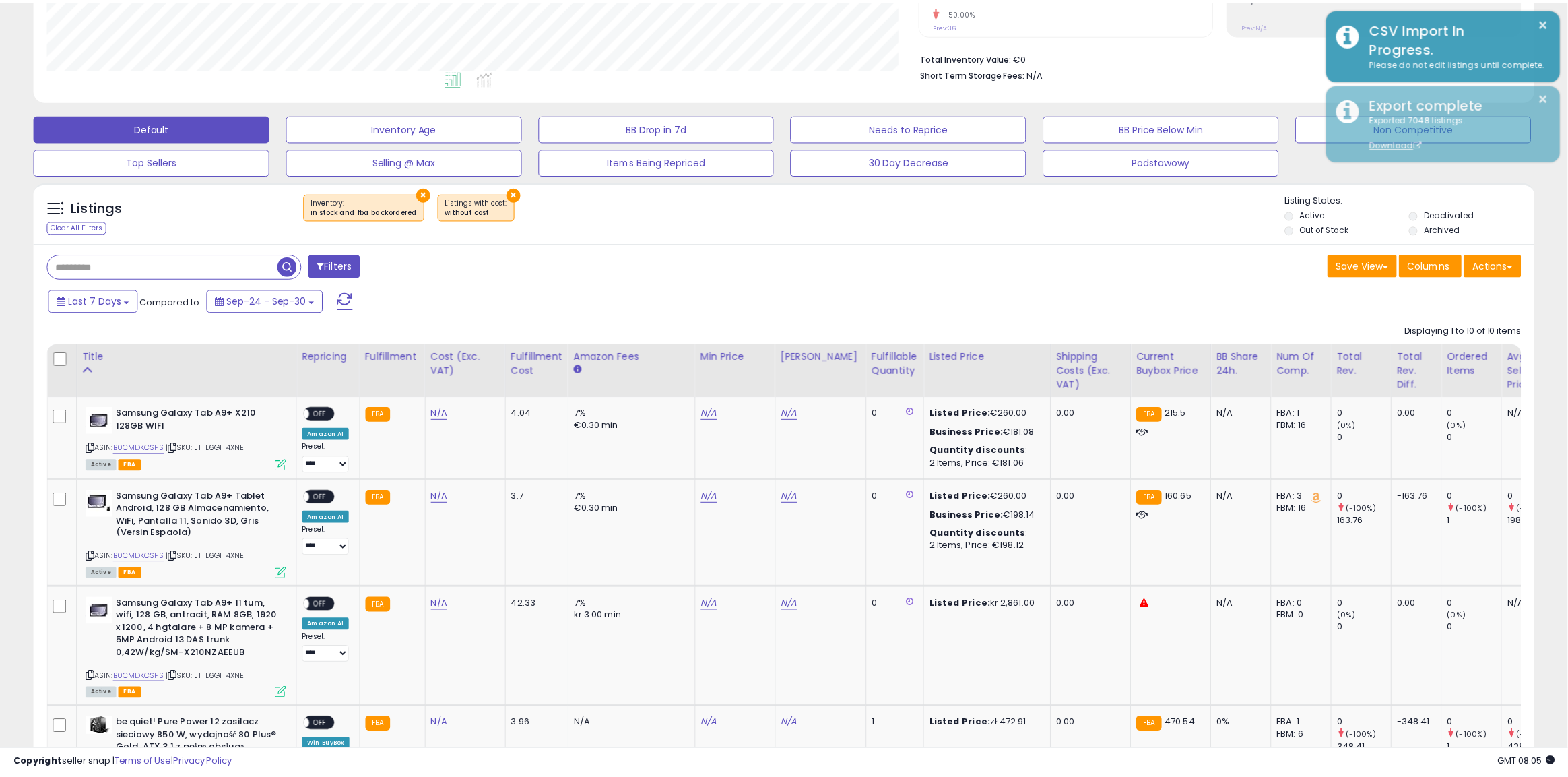
scroll to position [673589, 672607]
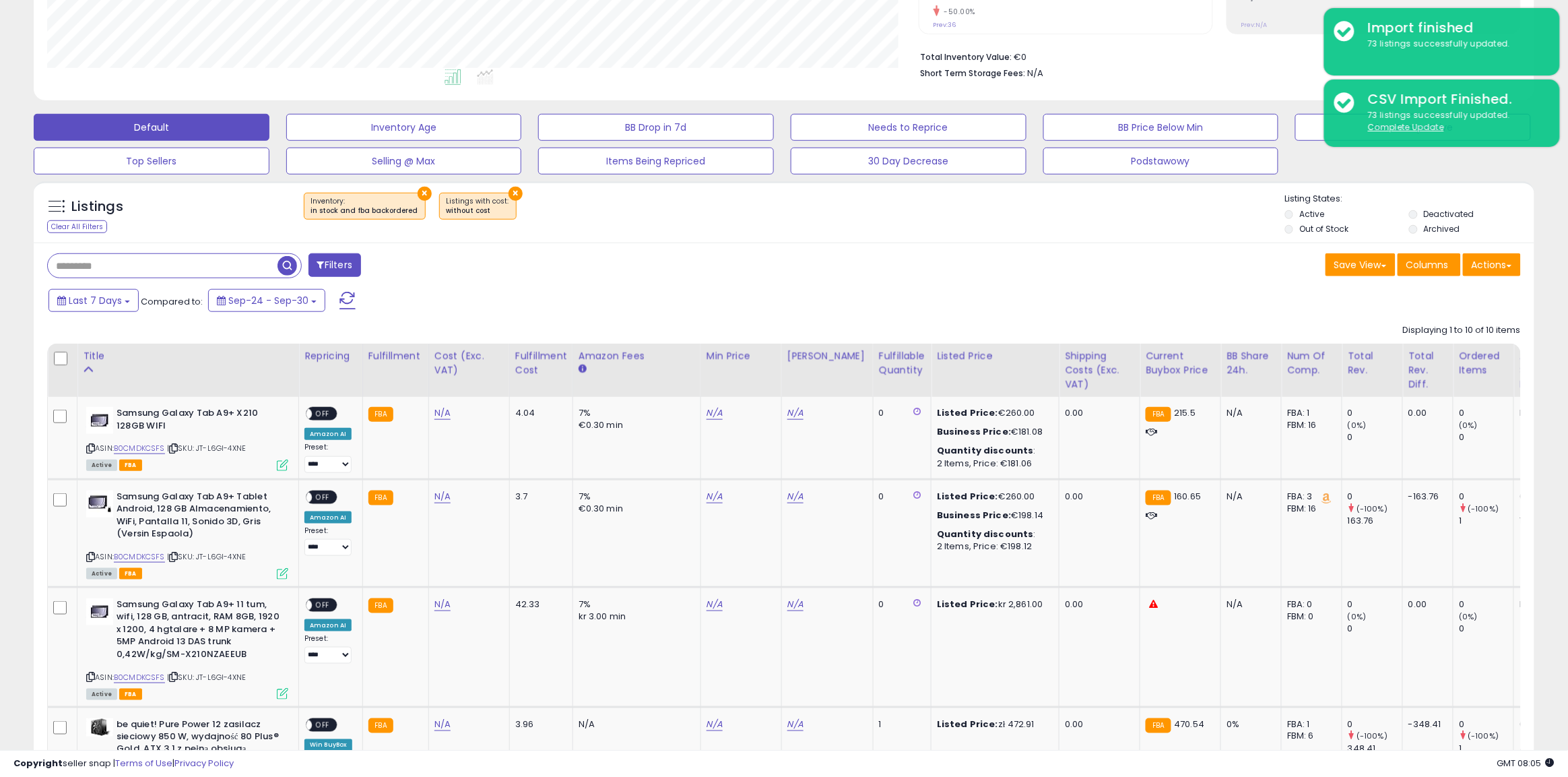
click at [347, 305] on span at bounding box center [348, 301] width 16 height 18
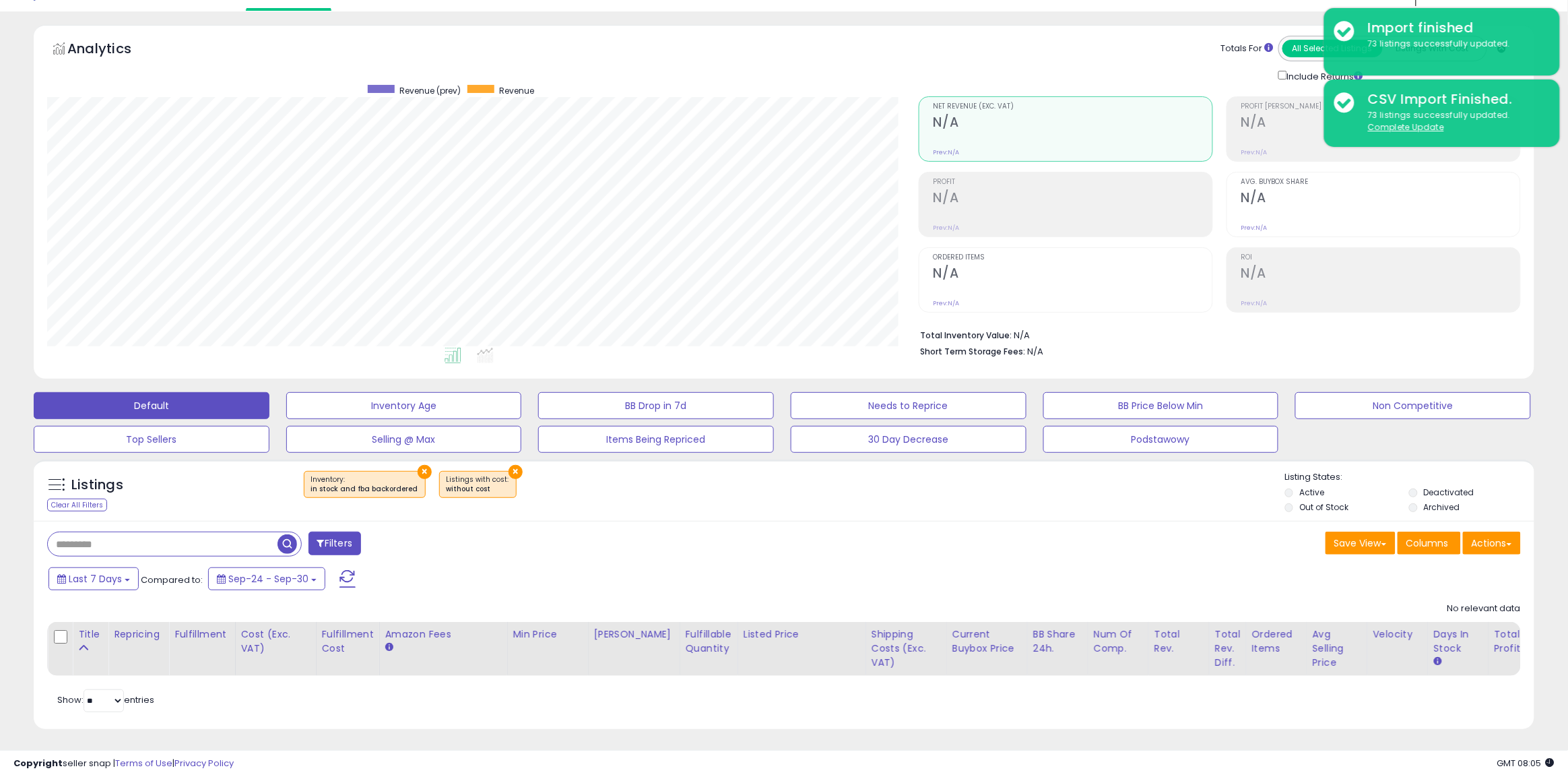
scroll to position [48, 0]
